Goal: Task Accomplishment & Management: Complete application form

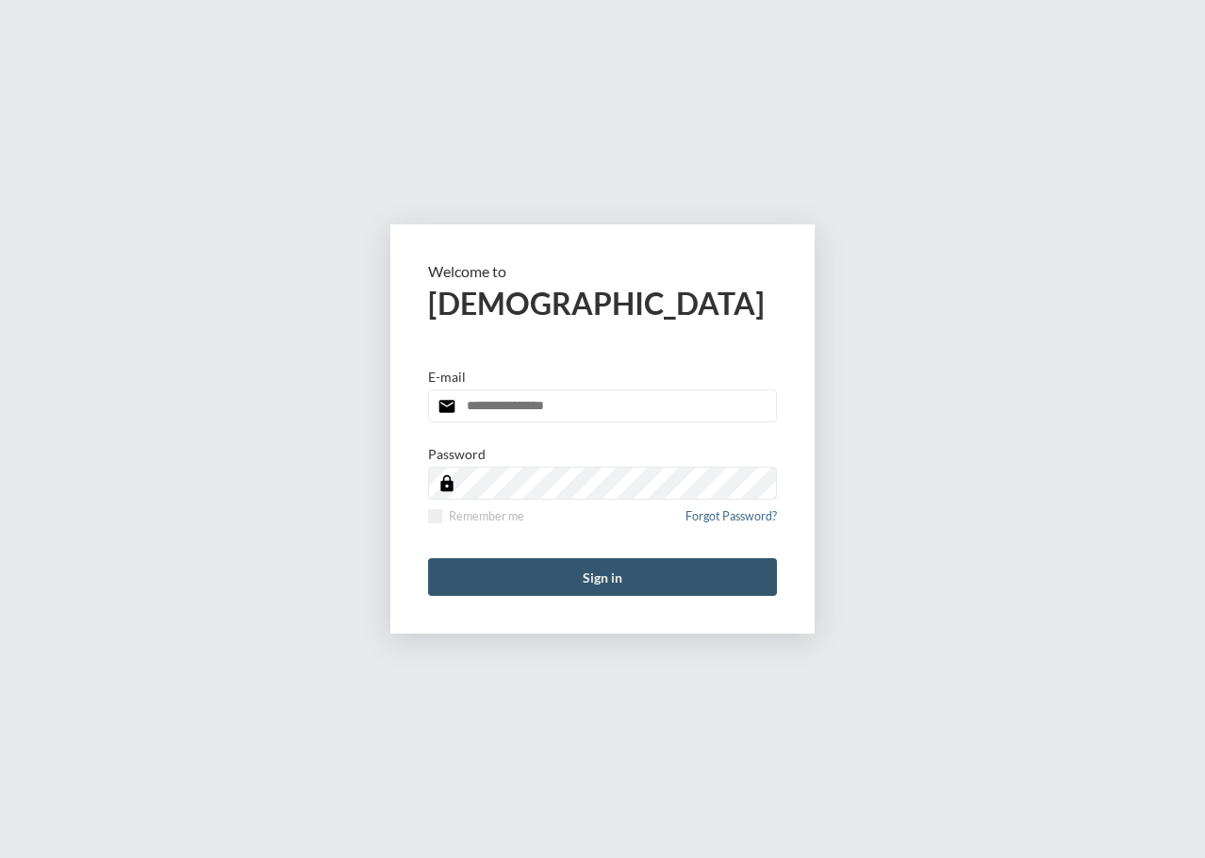
type input "**********"
click at [521, 569] on button "Sign in" at bounding box center [602, 577] width 349 height 38
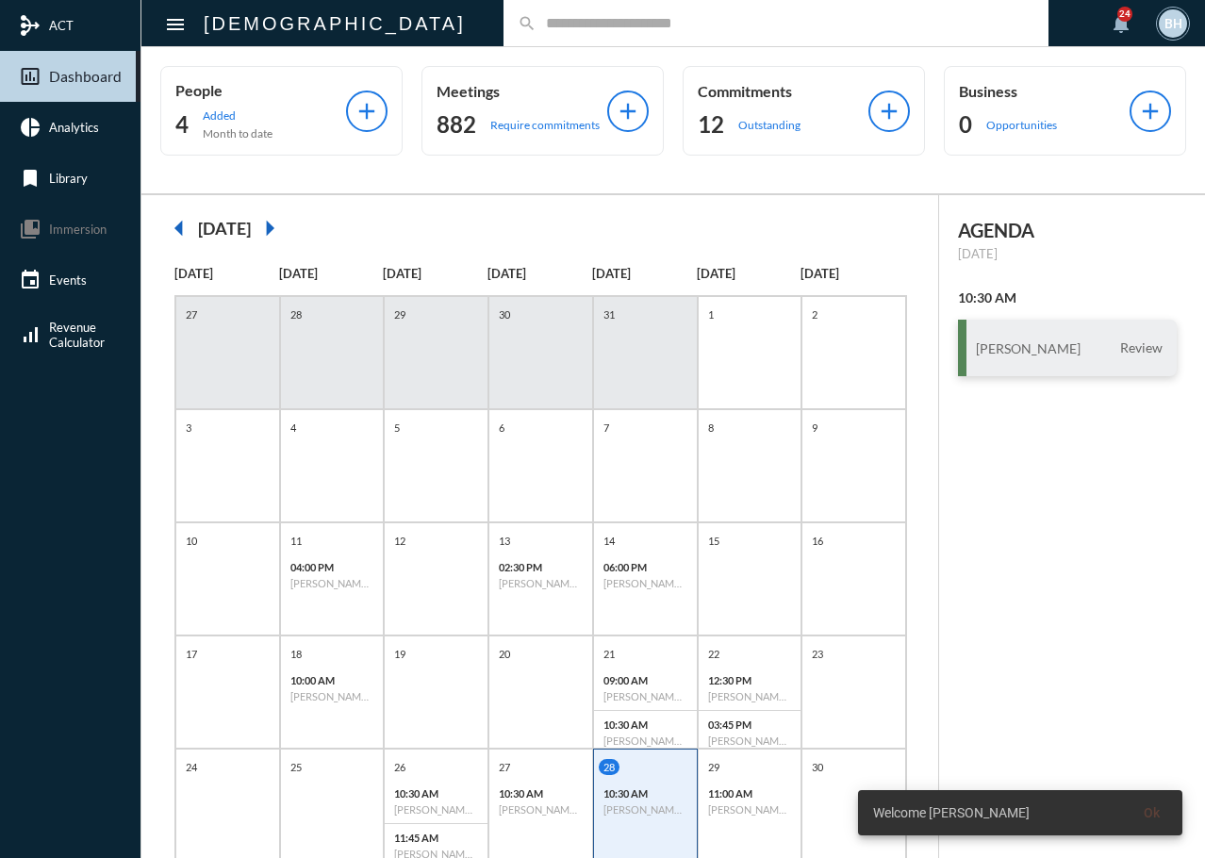
click at [504, 10] on div "search" at bounding box center [776, 23] width 545 height 46
click at [537, 25] on input "text" at bounding box center [786, 23] width 498 height 16
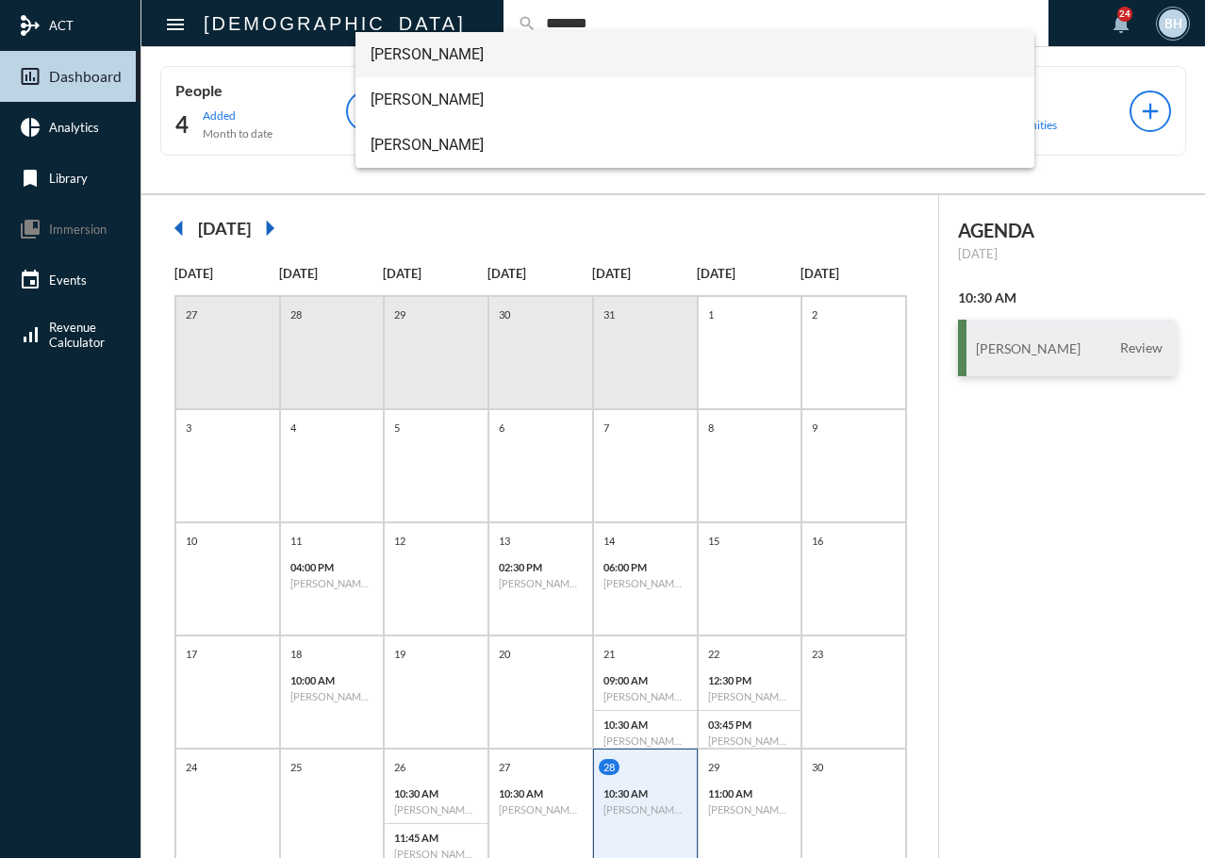
type input "*******"
click at [403, 57] on span "[PERSON_NAME]" at bounding box center [696, 54] width 650 height 45
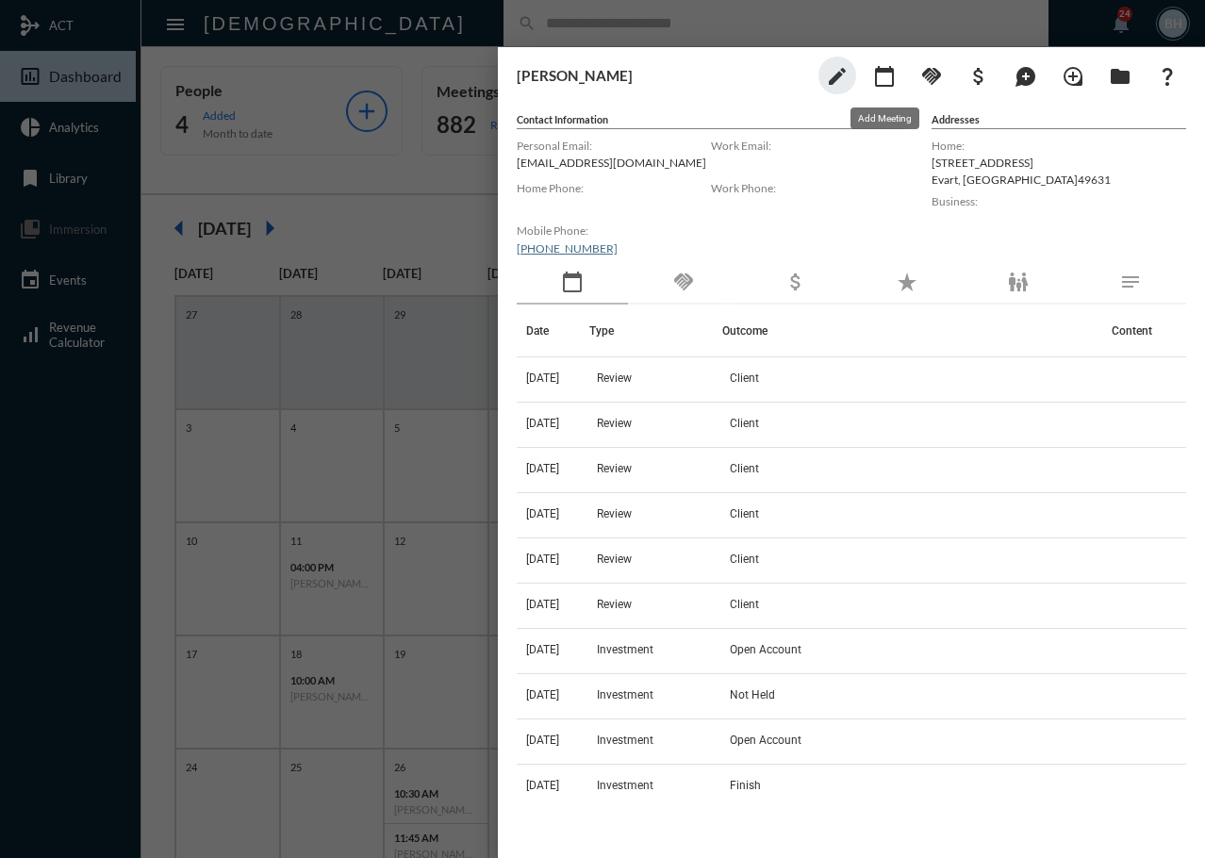
click at [883, 72] on mat-icon "calendar_today" at bounding box center [884, 76] width 23 height 23
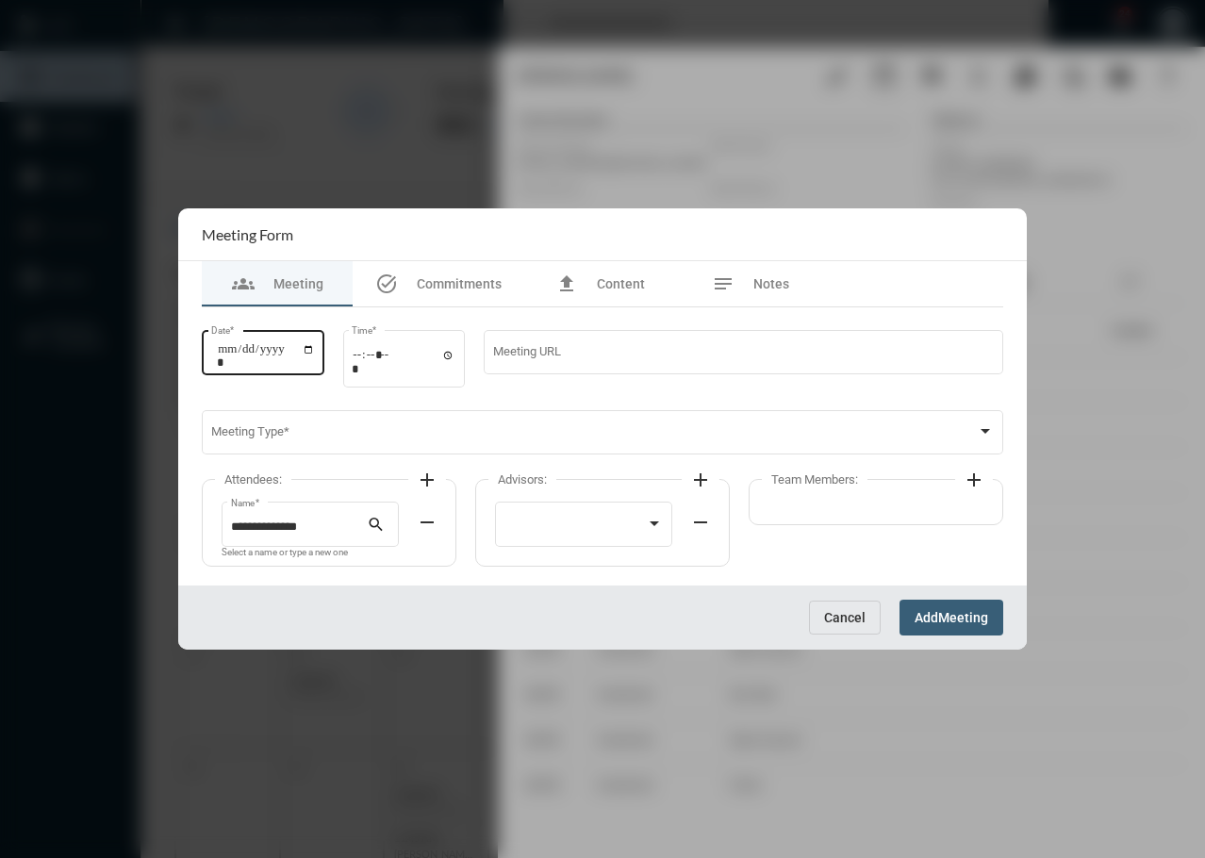
click at [220, 359] on input "Date *" at bounding box center [266, 355] width 98 height 26
type input "**********"
click at [361, 354] on input "Time *" at bounding box center [404, 361] width 104 height 27
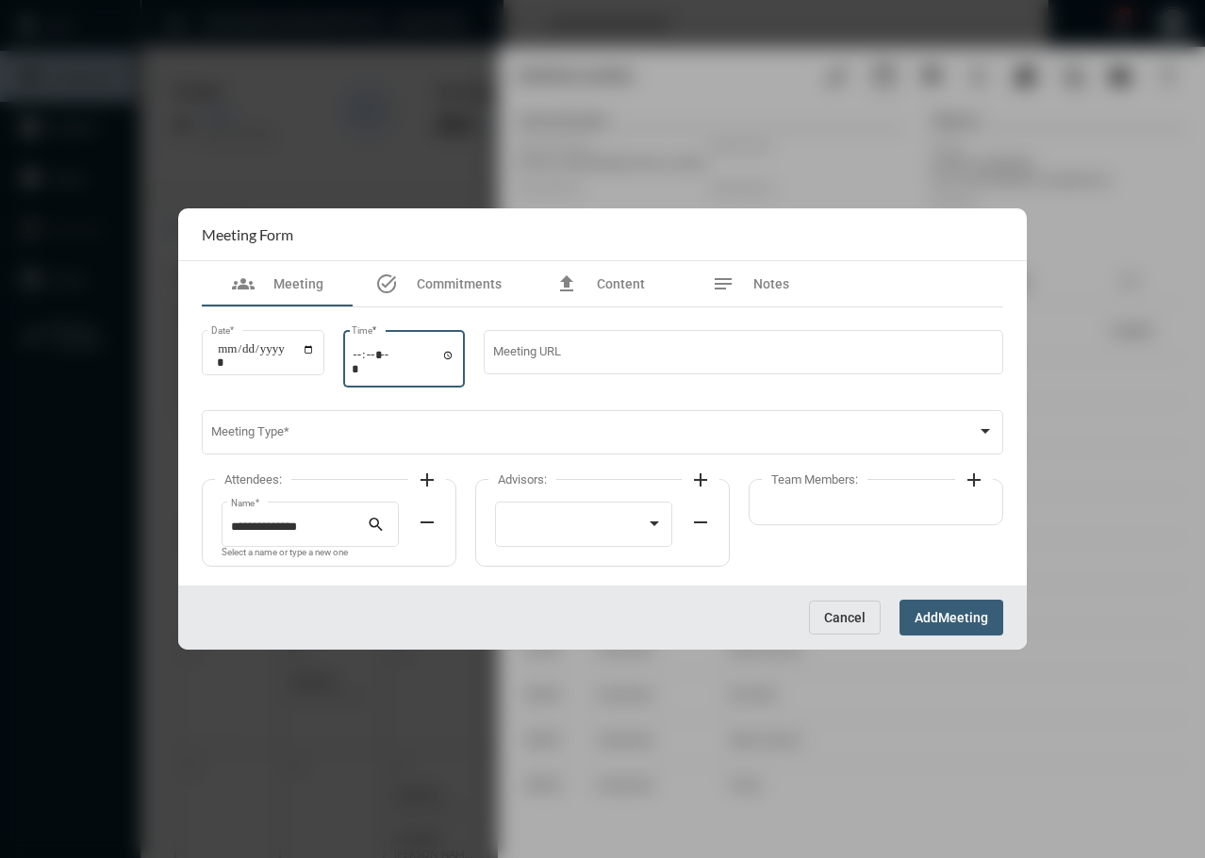
type input "*****"
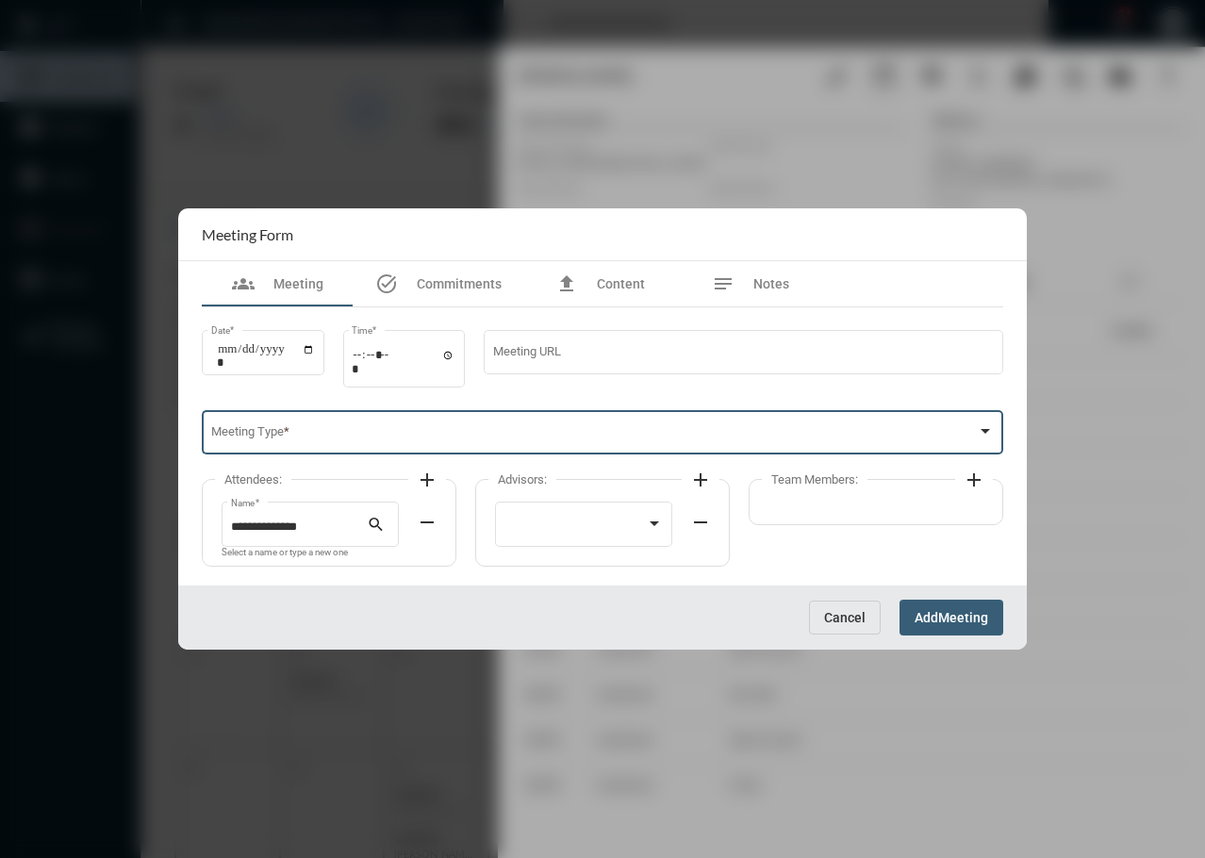
click at [326, 439] on span at bounding box center [594, 436] width 767 height 14
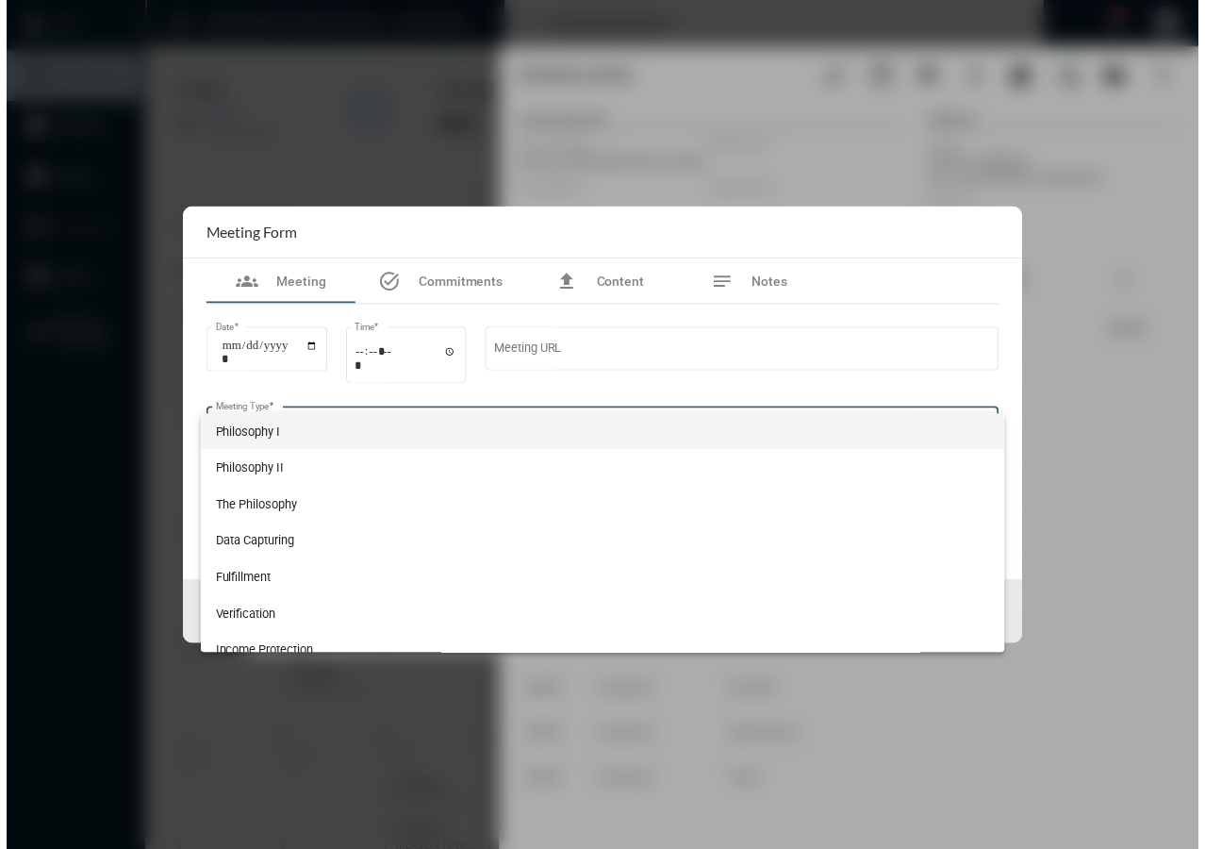
scroll to position [200, 0]
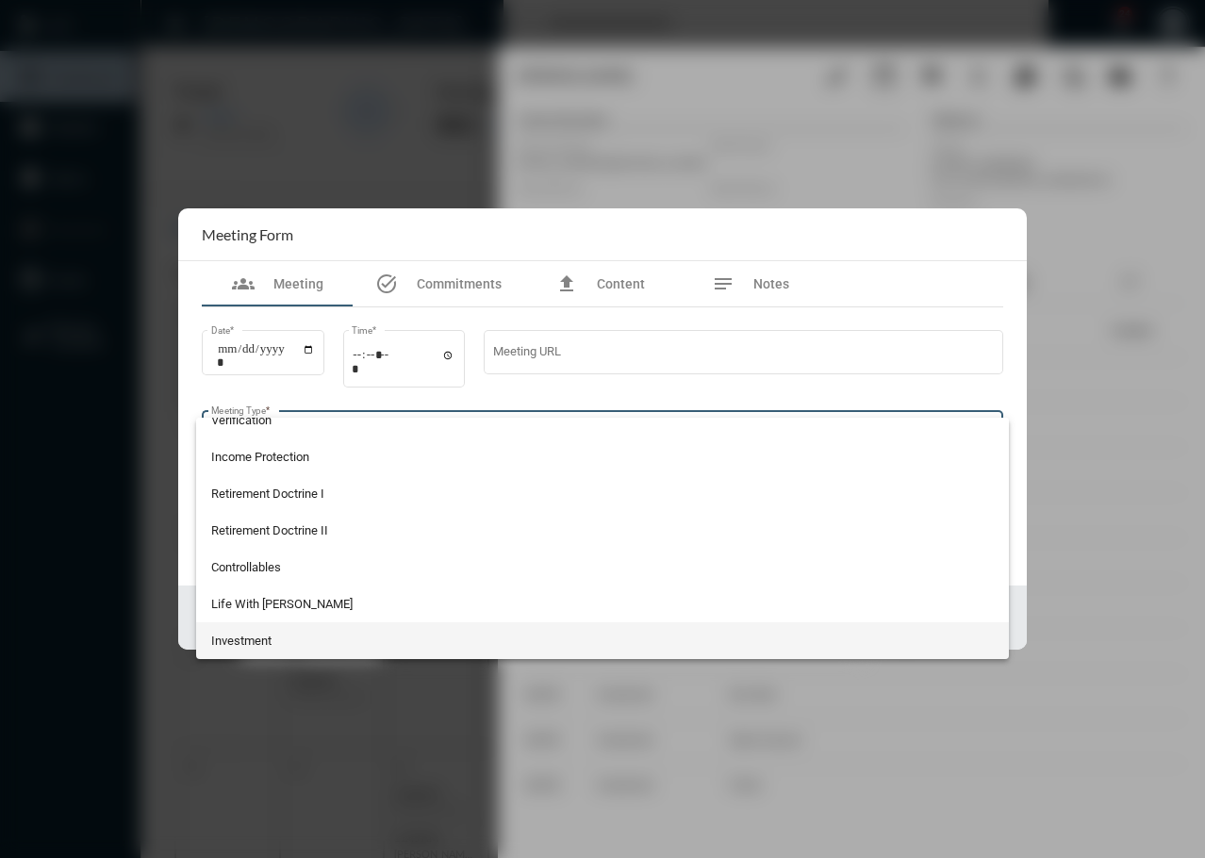
click at [230, 655] on span "Investment" at bounding box center [603, 640] width 784 height 37
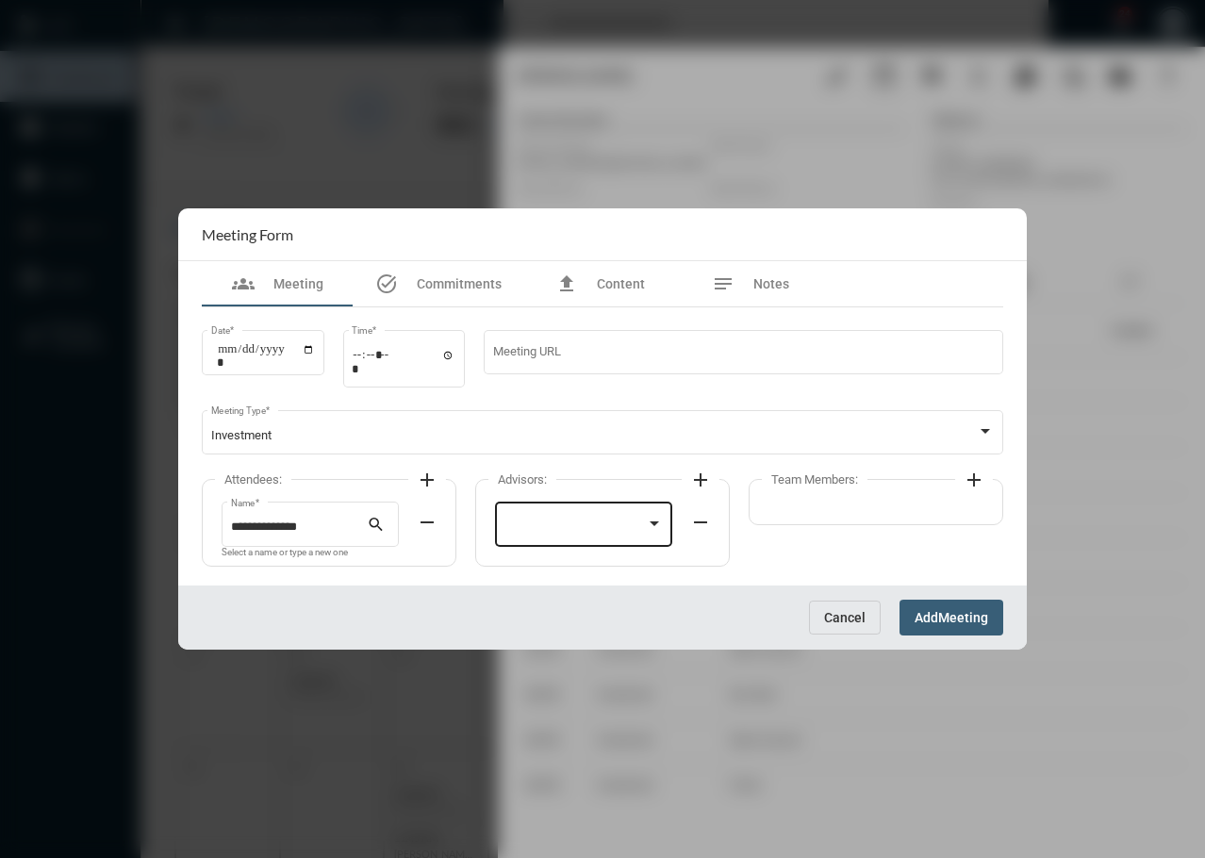
click at [563, 514] on div at bounding box center [584, 523] width 159 height 48
click at [565, 529] on span "[PERSON_NAME]" at bounding box center [584, 527] width 159 height 37
click at [428, 482] on mat-icon "add" at bounding box center [427, 480] width 23 height 23
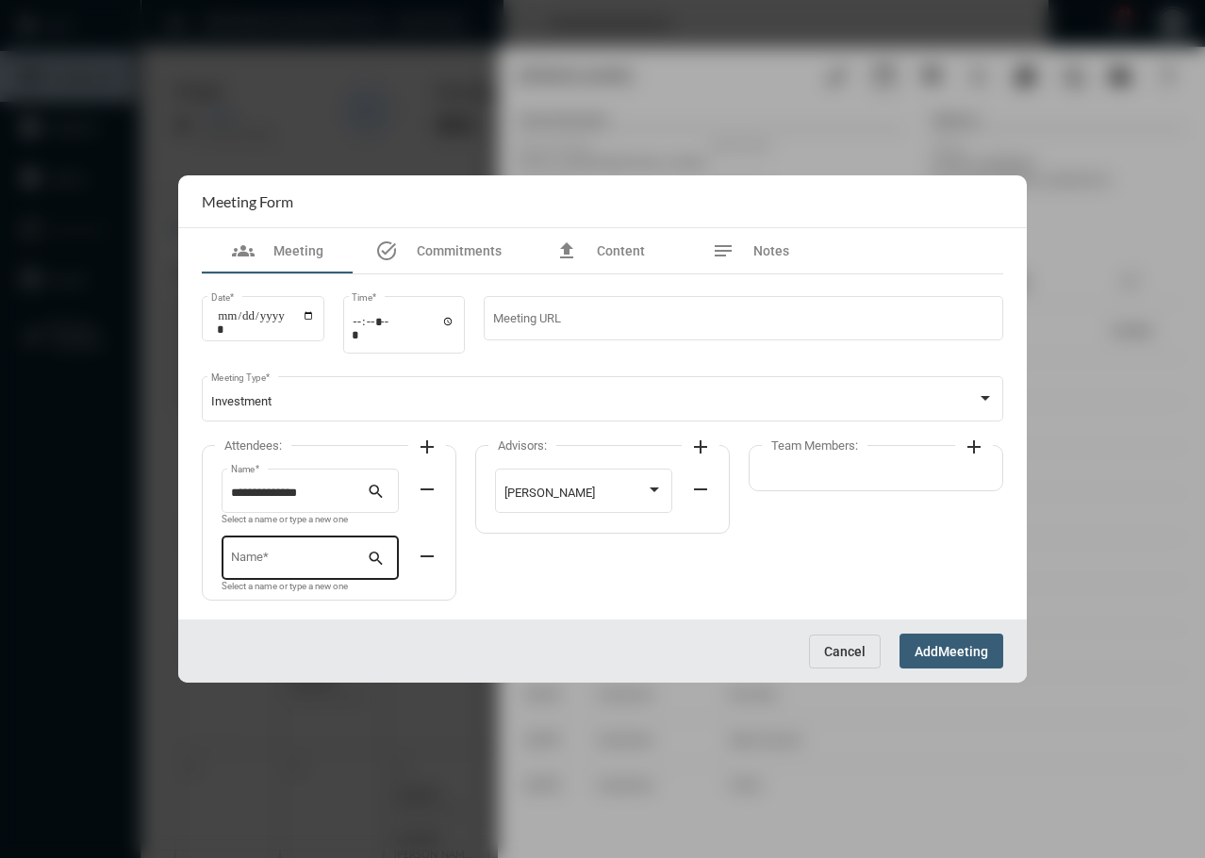
click at [244, 555] on input "Name *" at bounding box center [299, 562] width 137 height 14
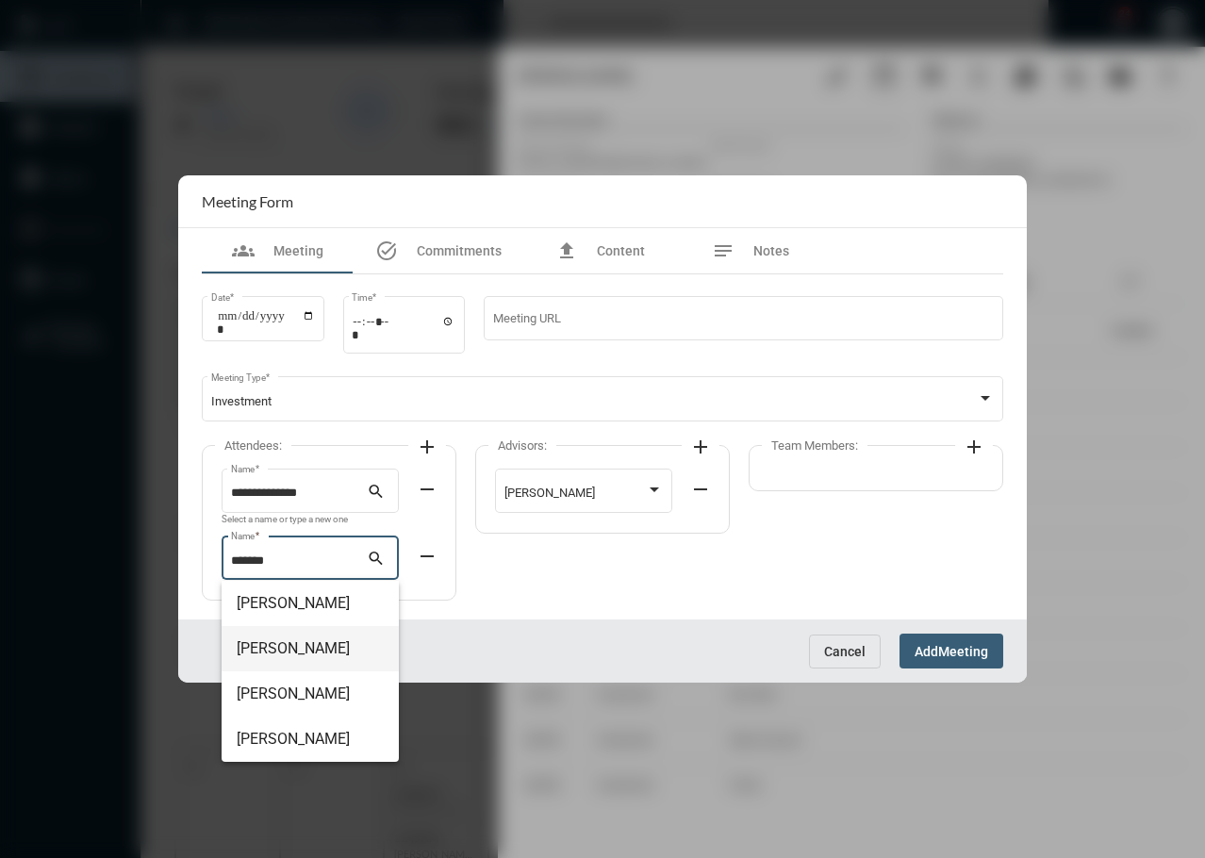
click at [279, 652] on span "[PERSON_NAME]" at bounding box center [310, 648] width 147 height 45
type input "**********"
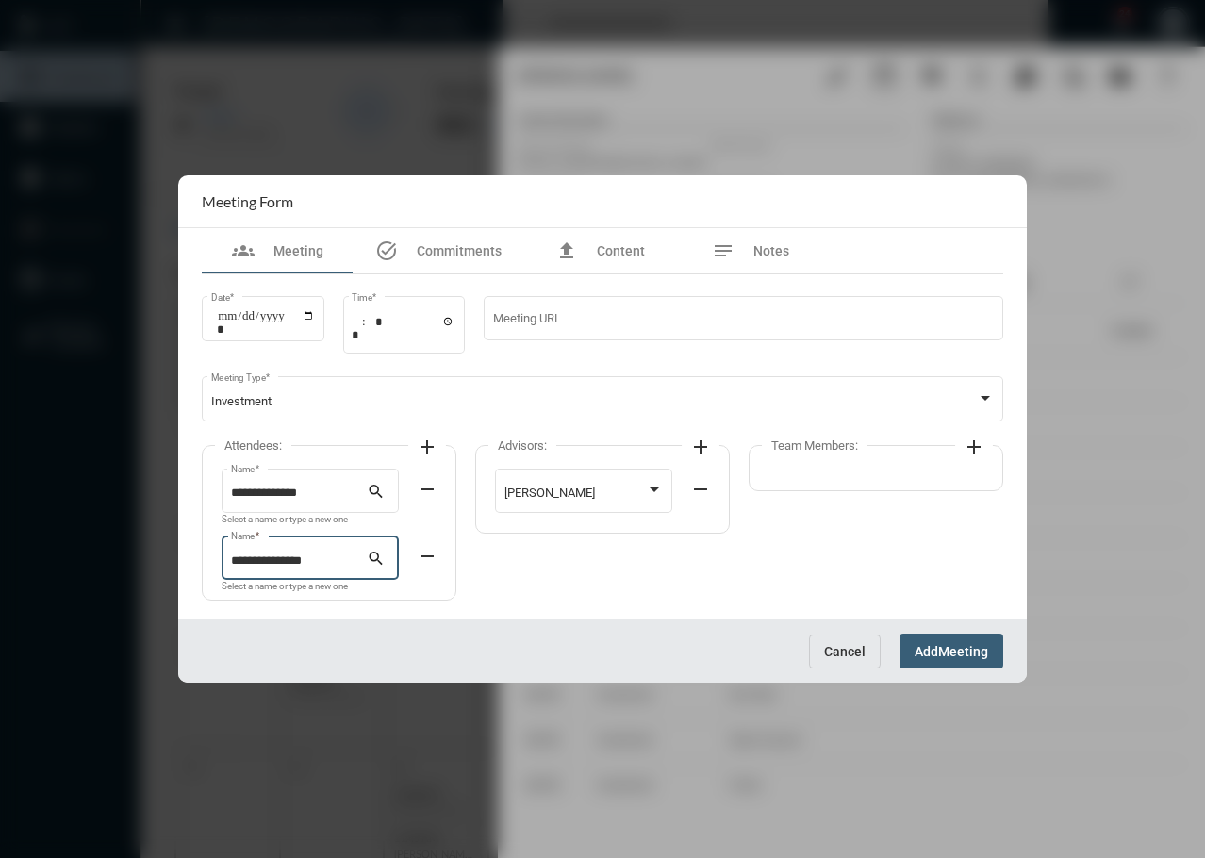
click at [937, 653] on span "Add" at bounding box center [927, 651] width 24 height 15
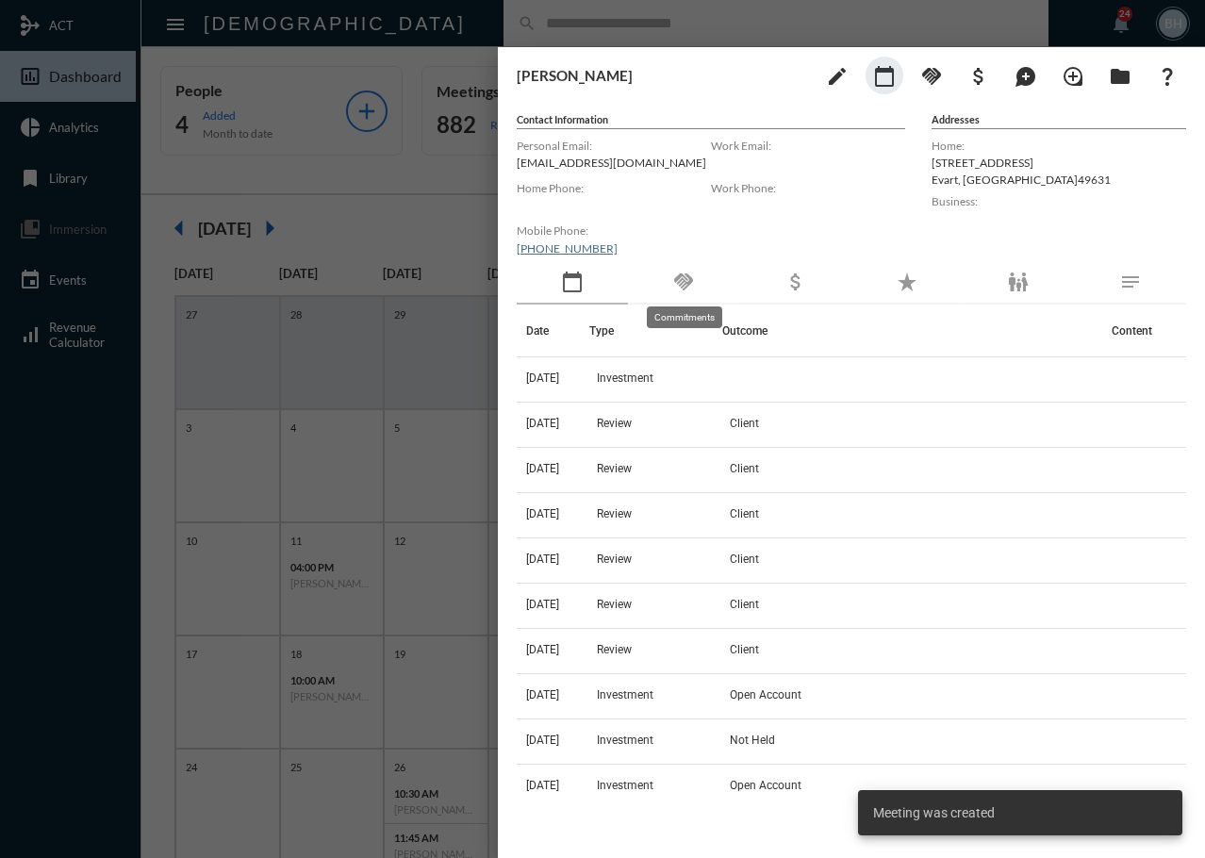
click at [681, 276] on mat-icon "handshake" at bounding box center [683, 282] width 23 height 23
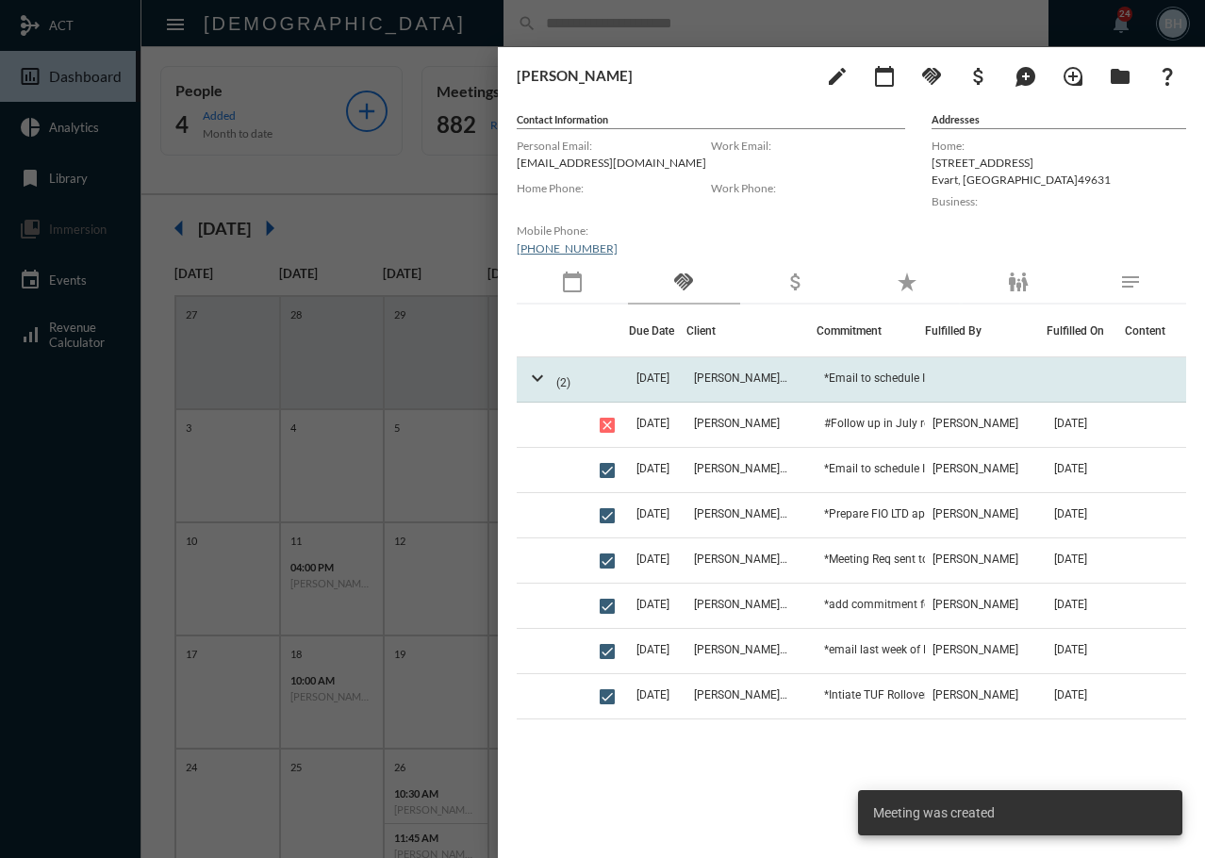
click at [816, 389] on td "[PERSON_NAME] - [PERSON_NAME]" at bounding box center [752, 379] width 131 height 45
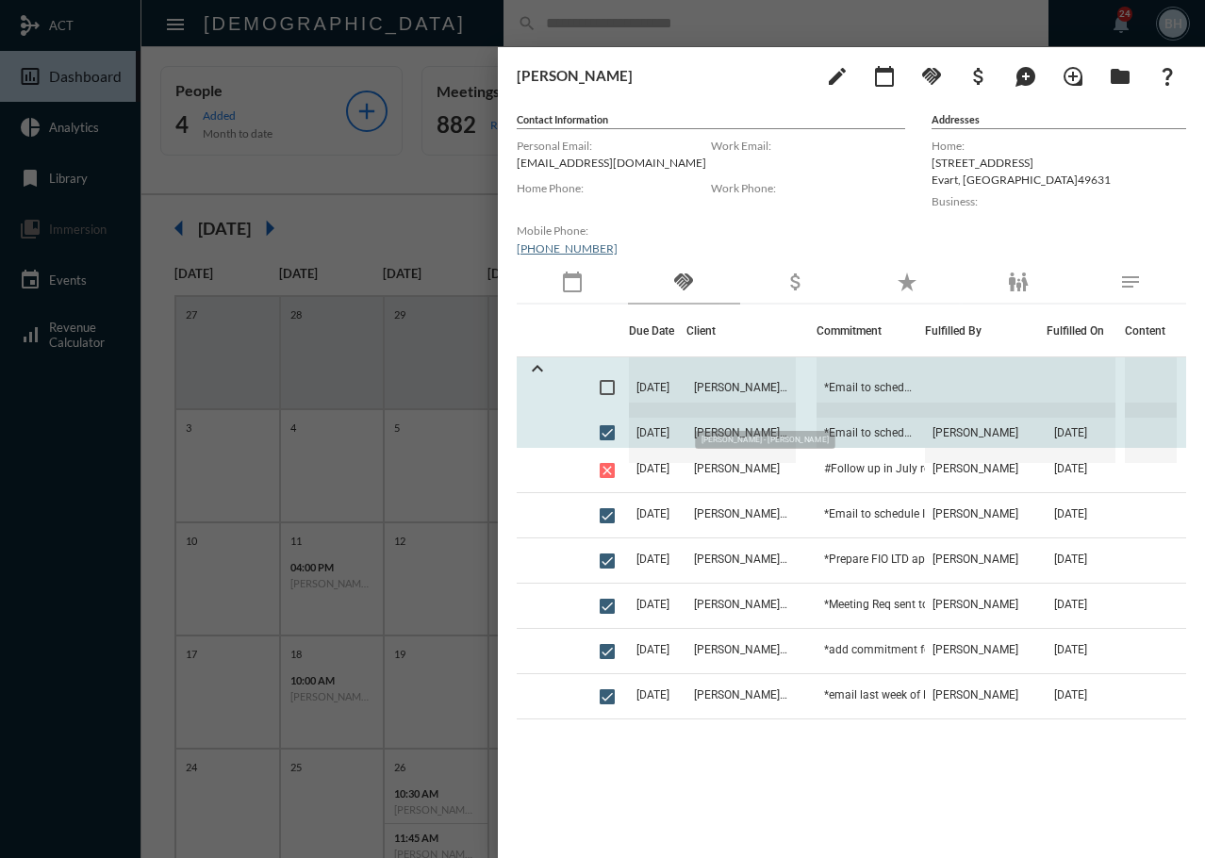
click at [752, 379] on span "[PERSON_NAME] - [PERSON_NAME]" at bounding box center [741, 387] width 109 height 60
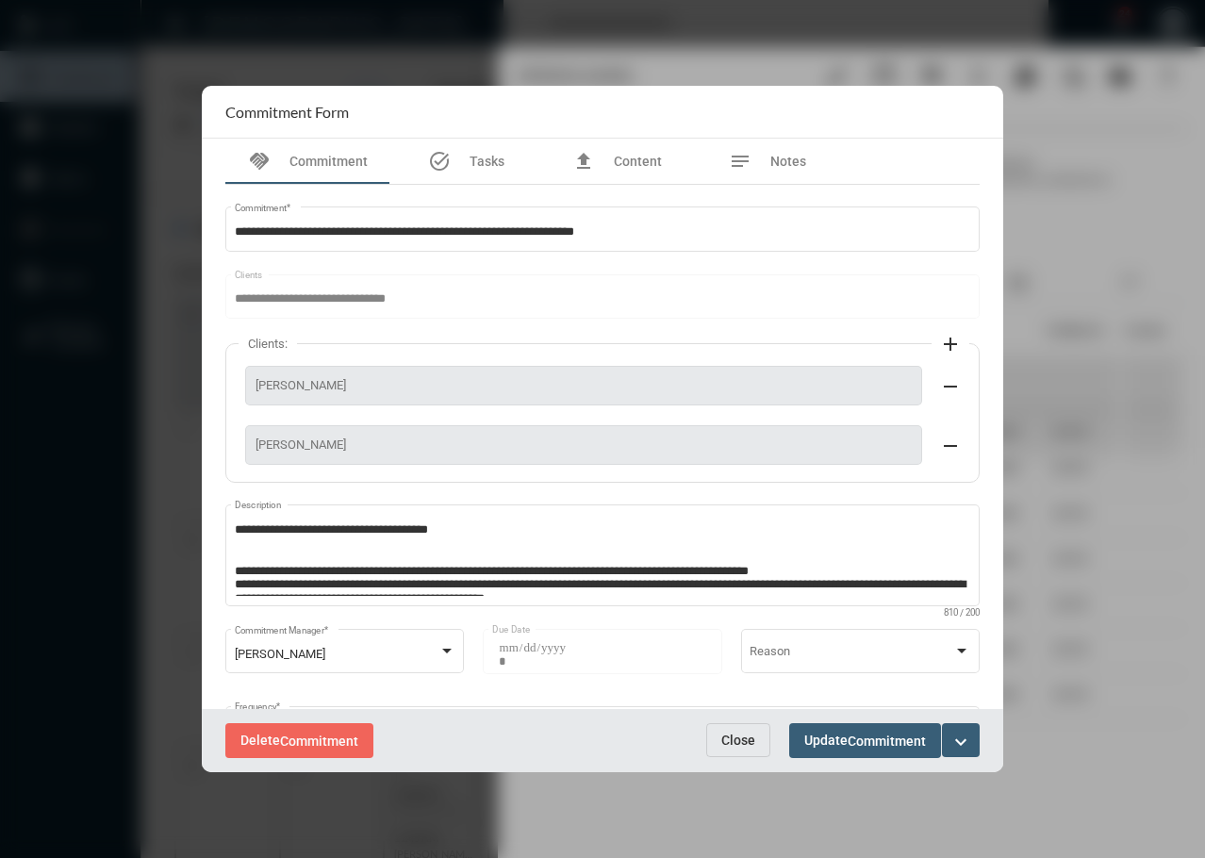
click at [951, 738] on mat-icon "expand_more" at bounding box center [961, 742] width 23 height 23
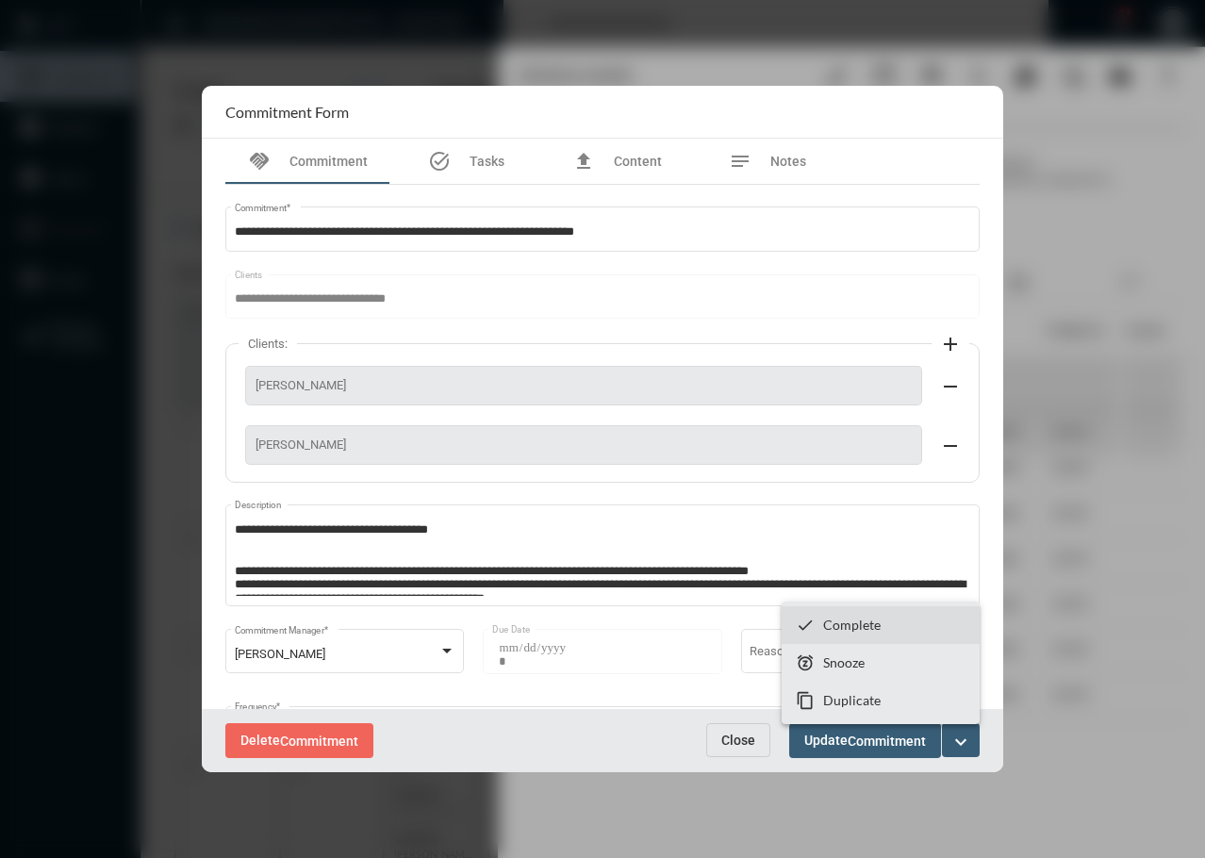
click at [847, 614] on section "checkmark Complete" at bounding box center [881, 625] width 198 height 38
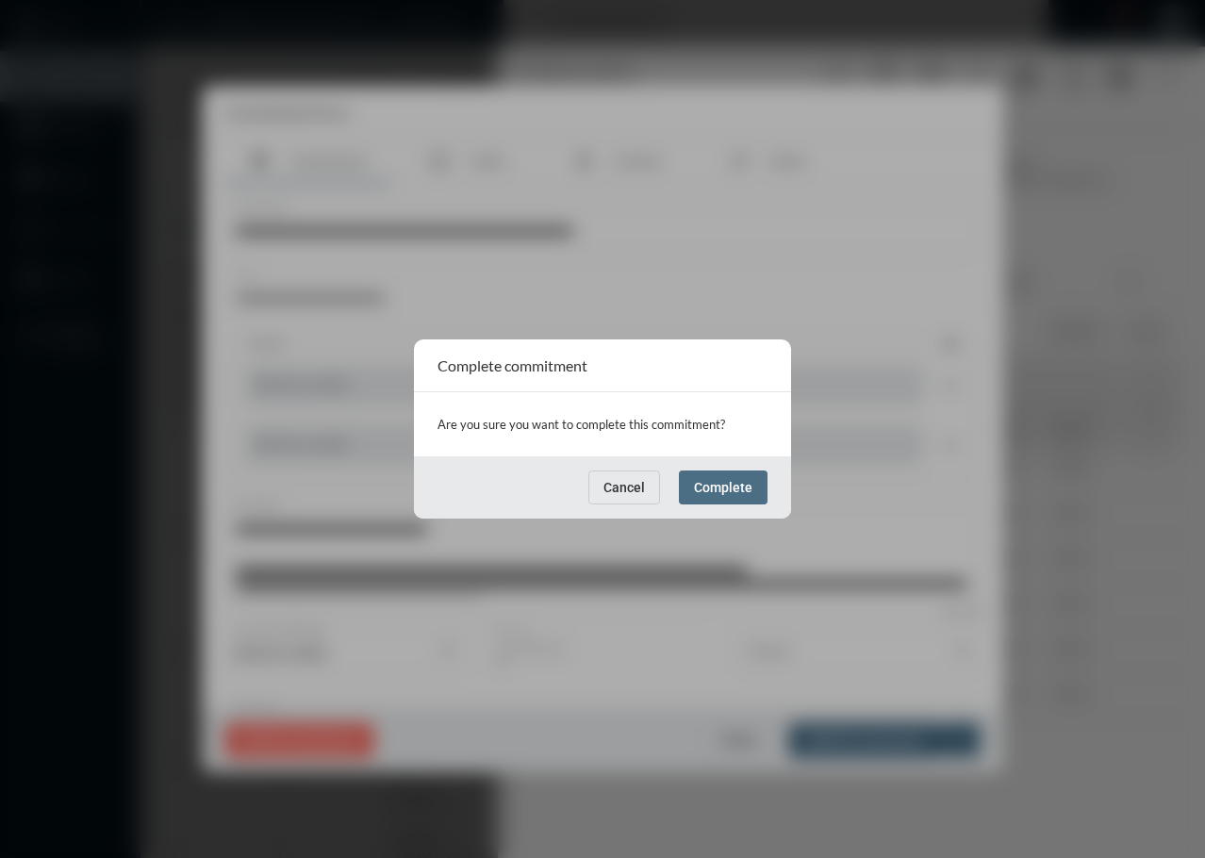
click at [718, 482] on span "Complete" at bounding box center [723, 487] width 58 height 15
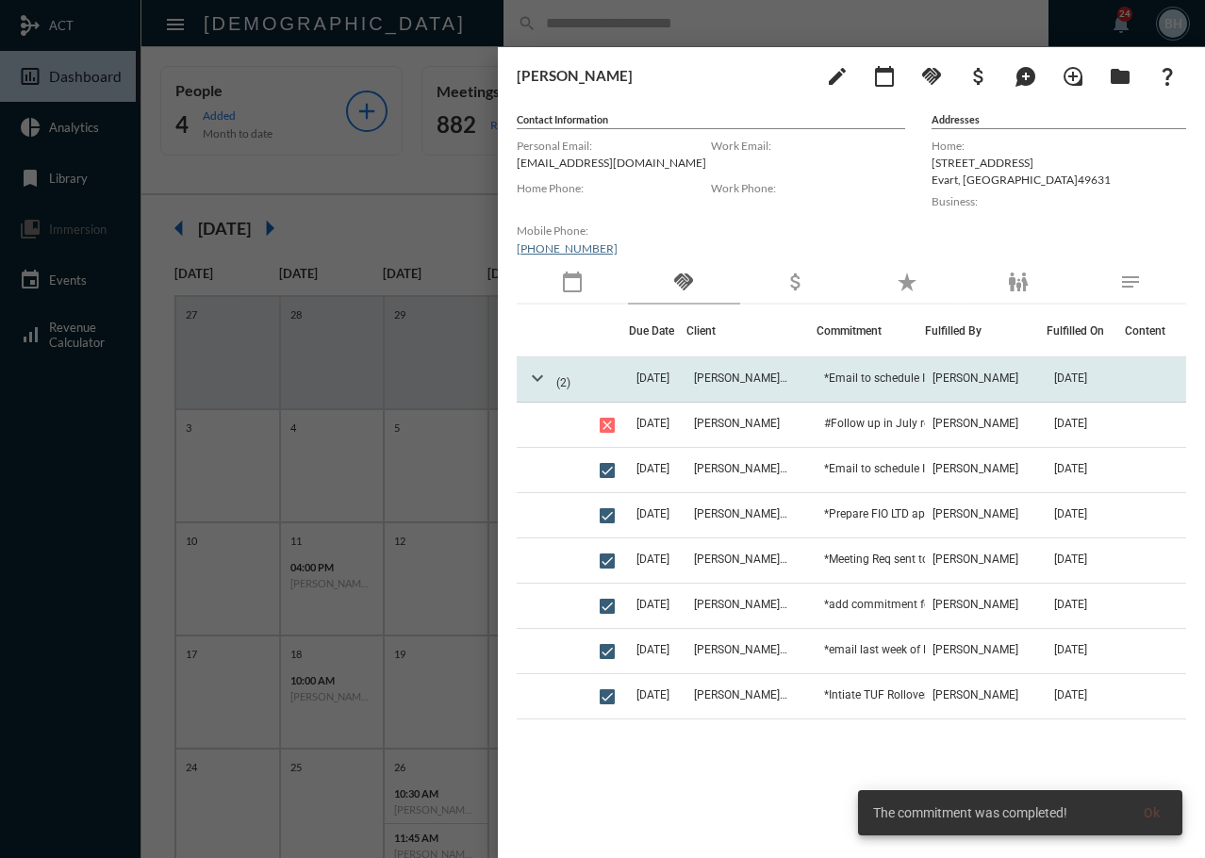
click at [530, 380] on mat-icon "expand_more" at bounding box center [537, 378] width 23 height 23
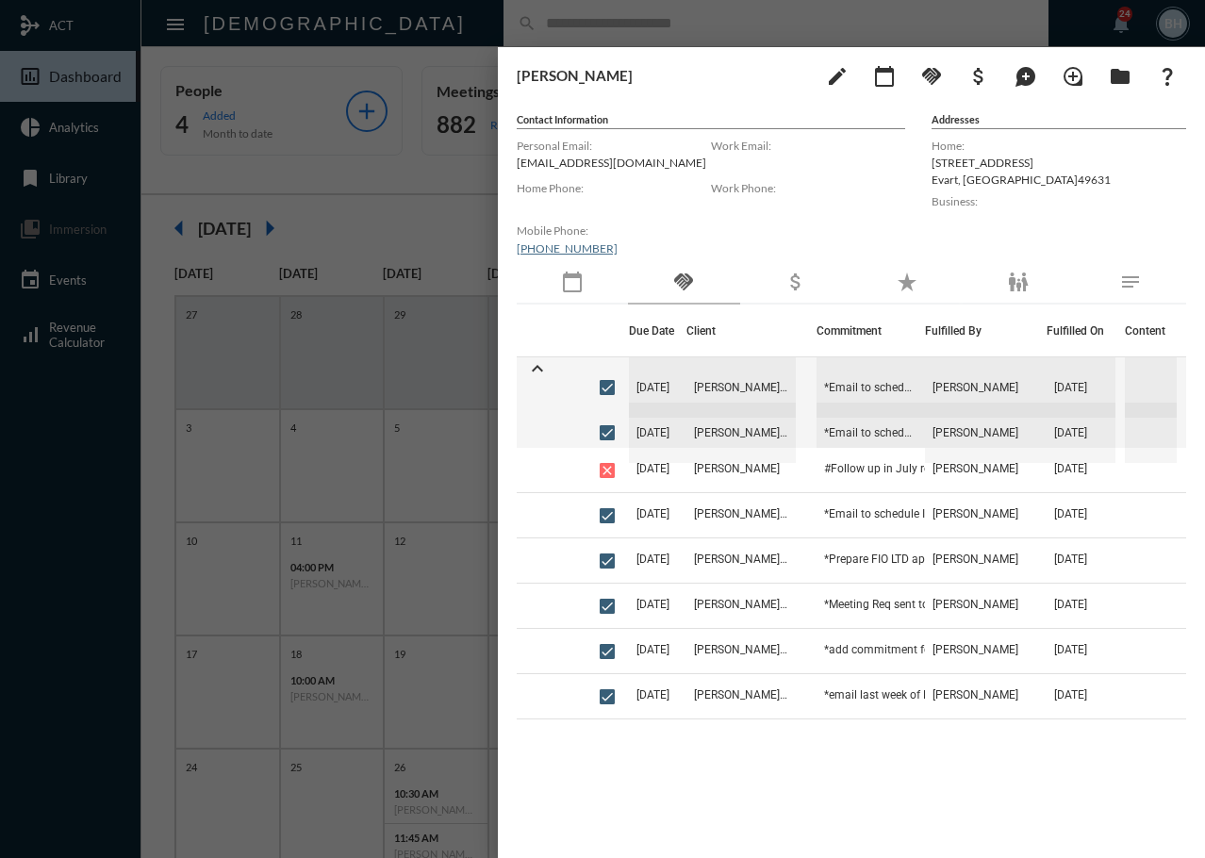
drag, startPoint x: 669, startPoint y: 78, endPoint x: 631, endPoint y: 42, distance: 52.0
click at [669, 79] on h3 "[PERSON_NAME]" at bounding box center [663, 75] width 292 height 17
click at [520, 28] on div at bounding box center [602, 429] width 1205 height 858
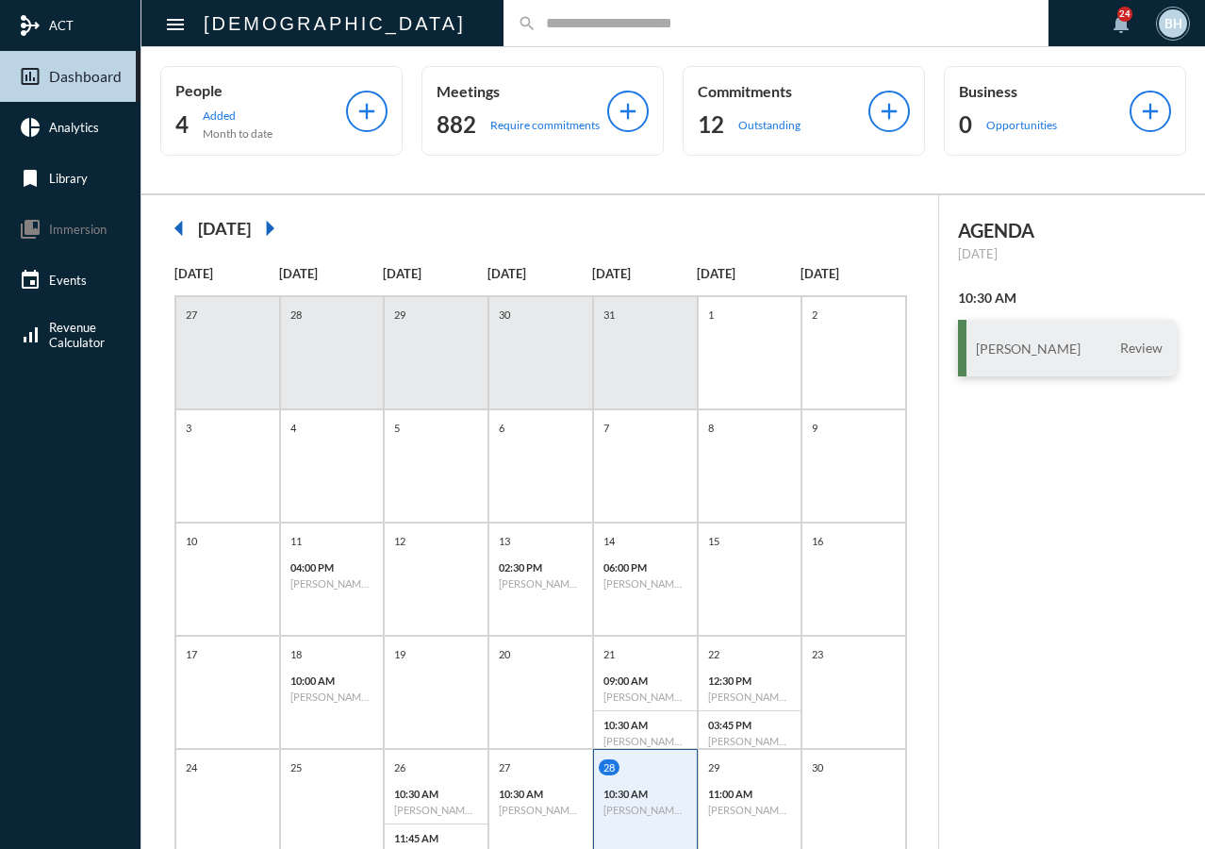
click at [1050, 509] on div "AGENDA [DATE] 10:30 AM [PERSON_NAME] Review" at bounding box center [1072, 609] width 266 height 828
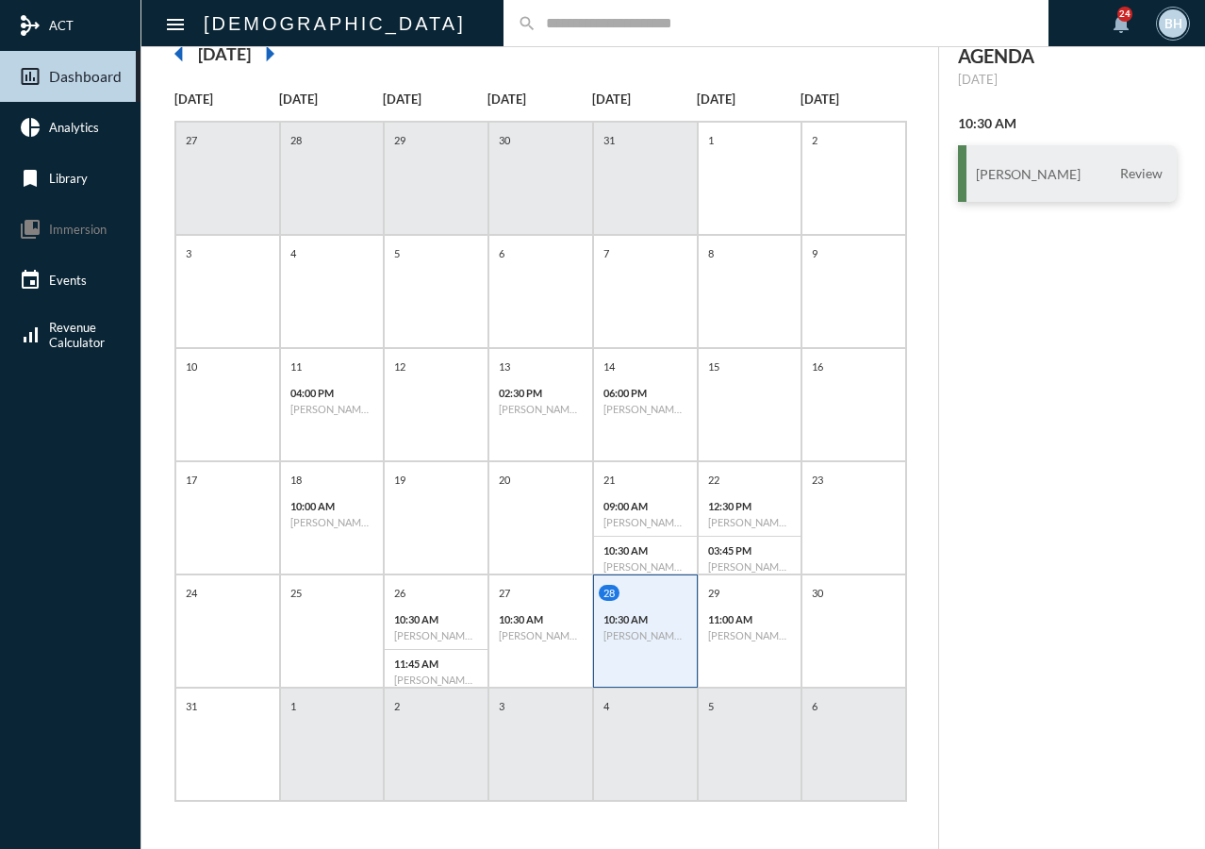
click at [289, 52] on mat-icon "arrow_right" at bounding box center [270, 54] width 38 height 38
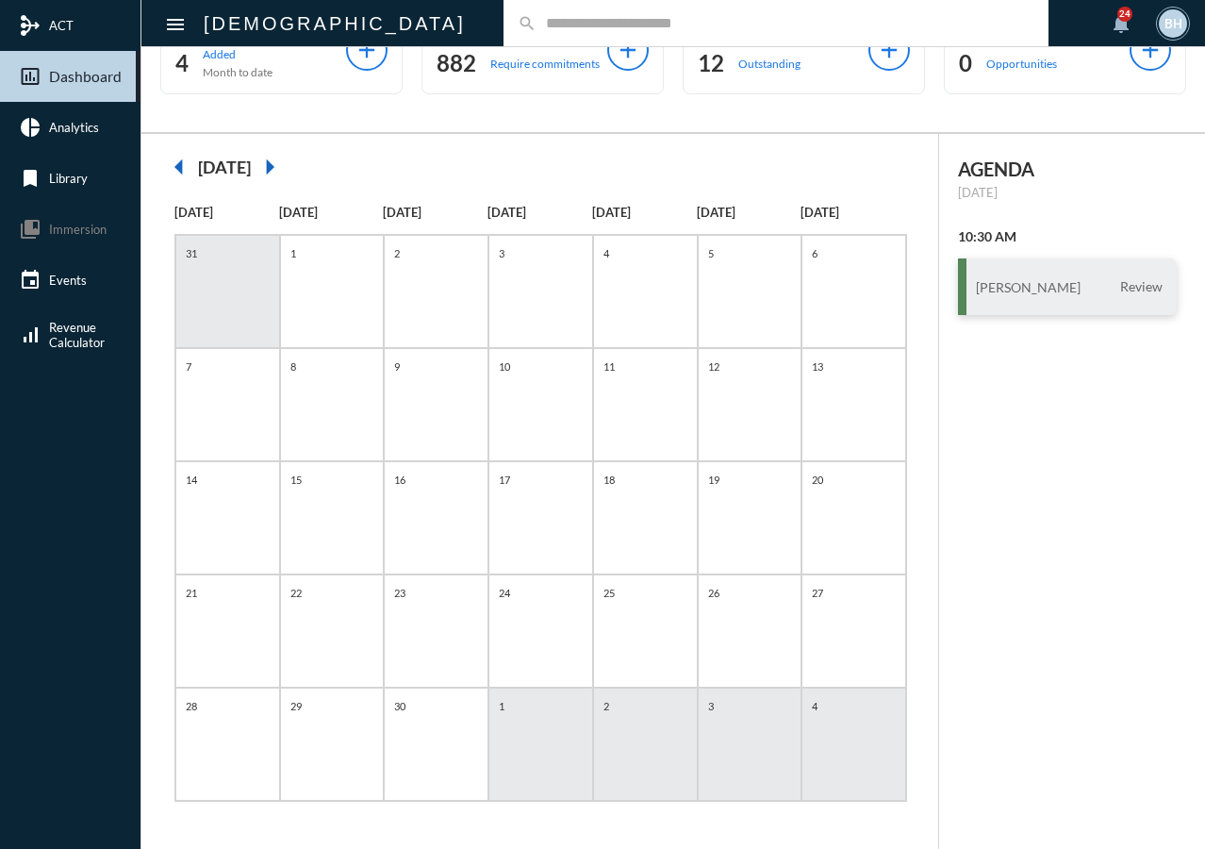
scroll to position [61, 0]
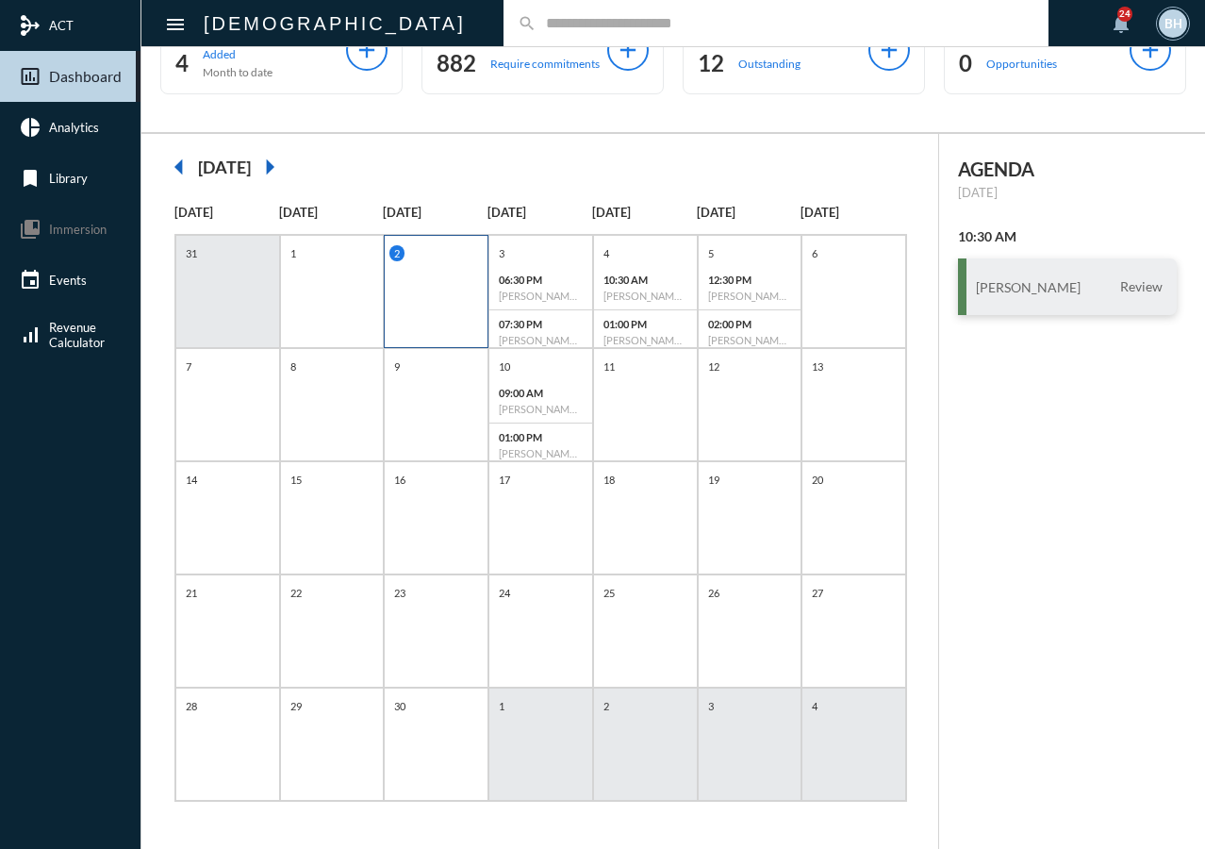
click at [438, 314] on div "2" at bounding box center [436, 291] width 105 height 113
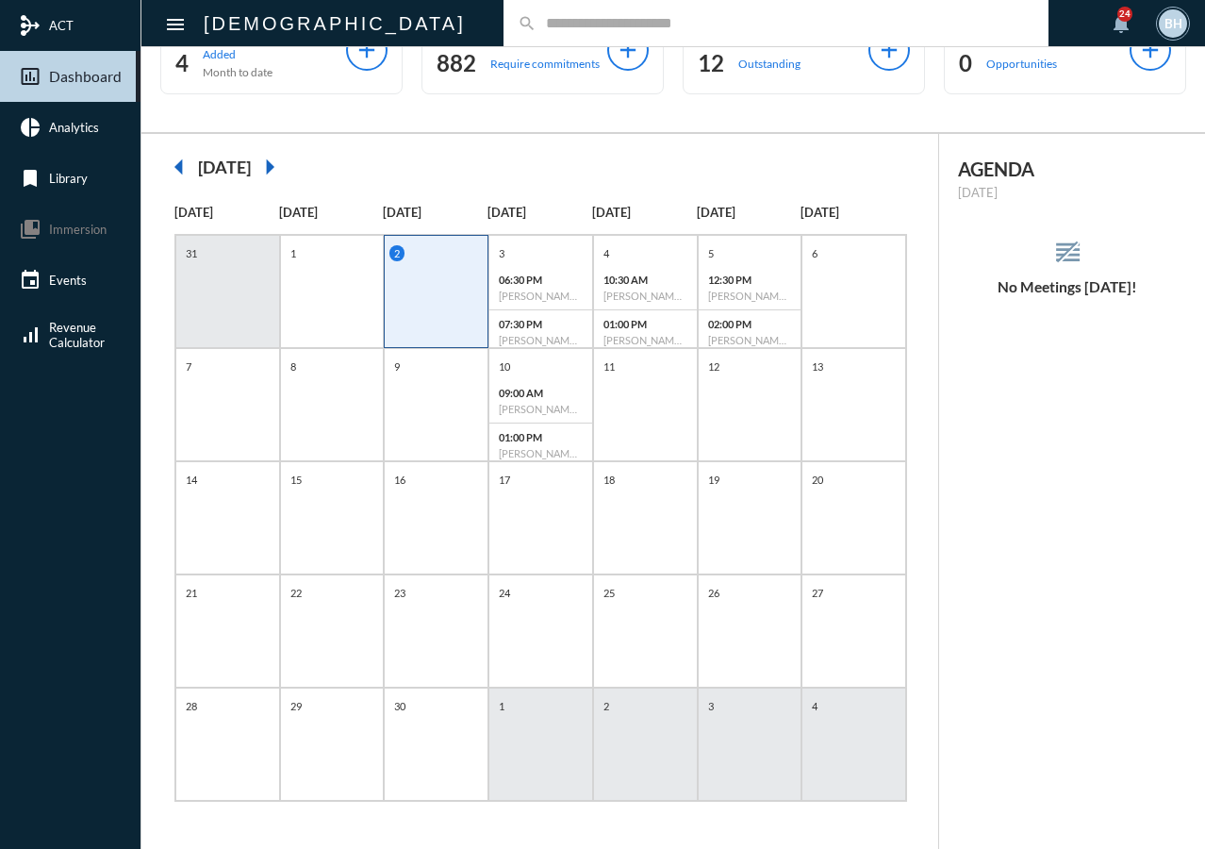
click at [537, 25] on input "text" at bounding box center [786, 23] width 498 height 16
